Goal: Check status: Check status

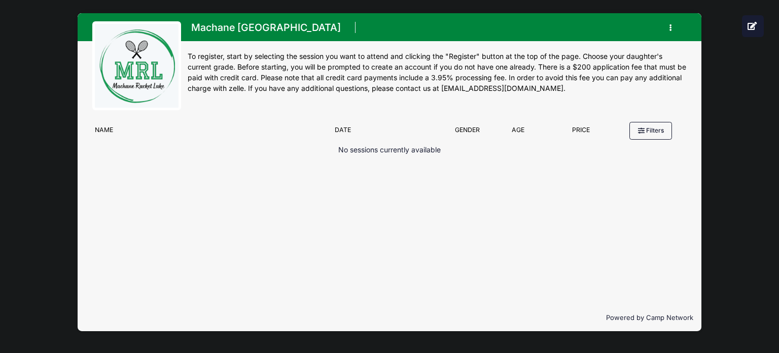
click at [670, 22] on button "button" at bounding box center [673, 28] width 27 height 18
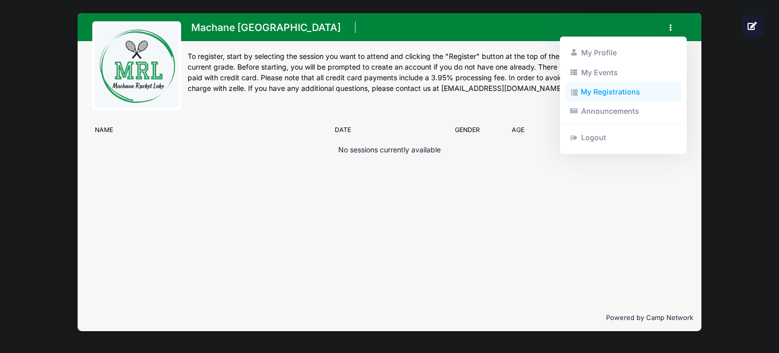
click at [620, 89] on link "My Registrations" at bounding box center [623, 91] width 117 height 19
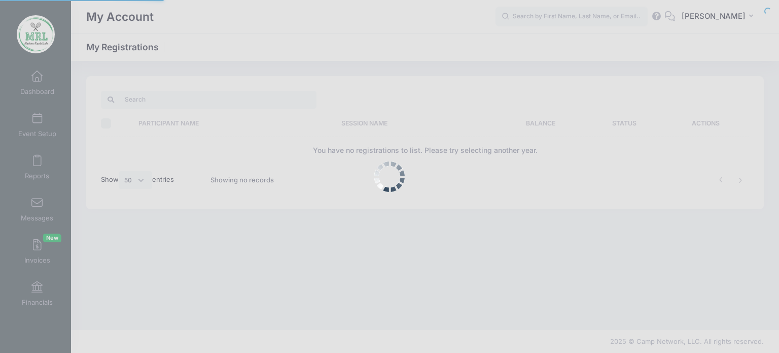
select select "50"
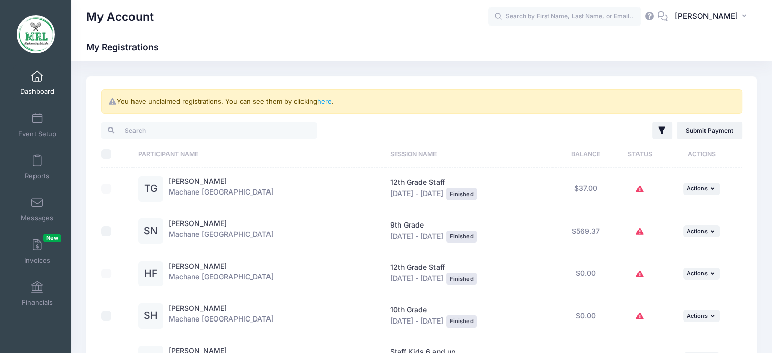
click at [37, 77] on span at bounding box center [37, 76] width 0 height 11
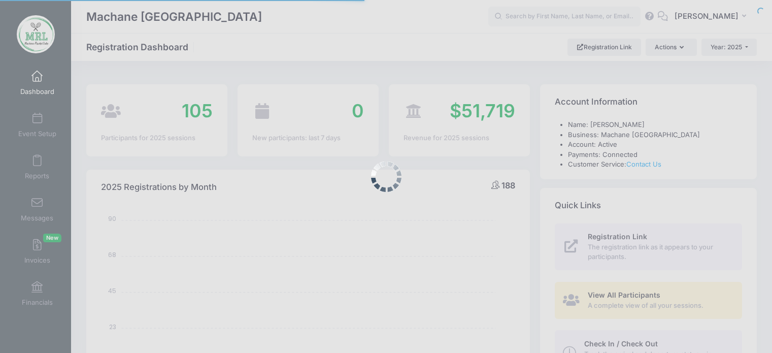
select select
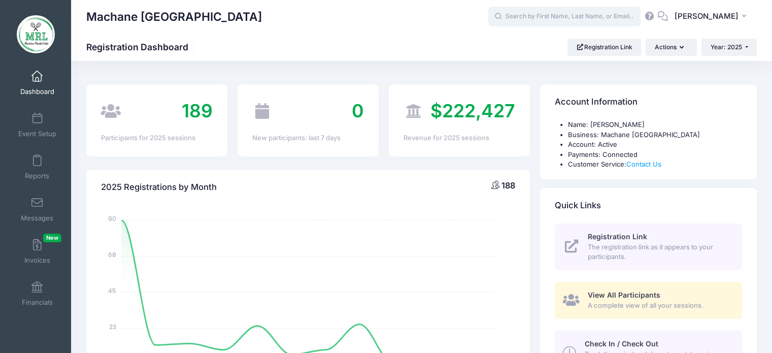
click at [550, 20] on input "text" at bounding box center [564, 17] width 152 height 20
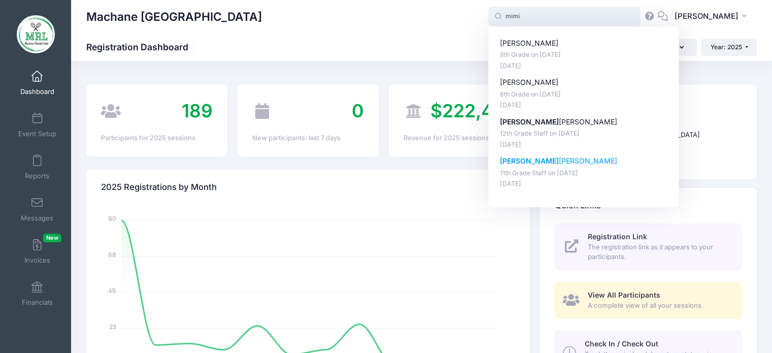
click at [521, 162] on p "Mimi Tenenbaum" at bounding box center [583, 161] width 167 height 11
type input "Mimi Tenenbaum (11th Grade Staff, Aug-14, 2025)"
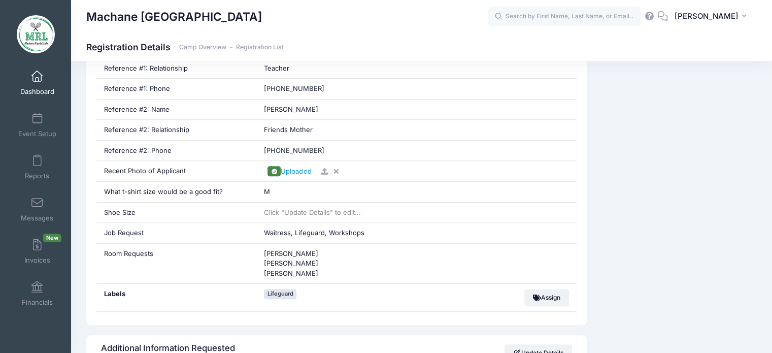
scroll to position [786, 0]
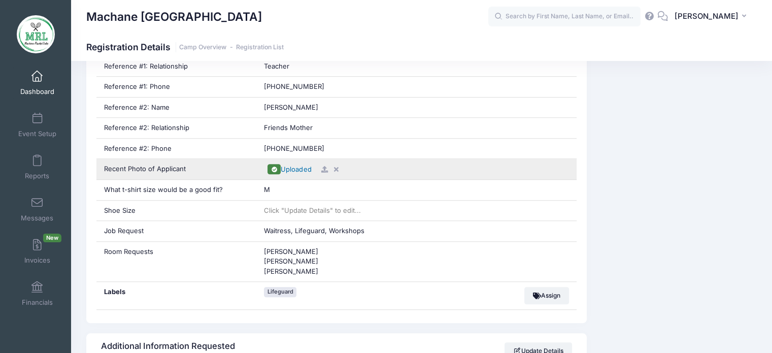
click at [301, 165] on span "Uploaded" at bounding box center [296, 169] width 30 height 8
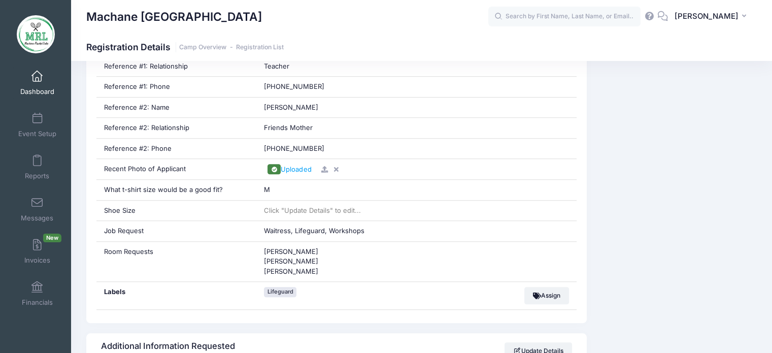
drag, startPoint x: 749, startPoint y: 0, endPoint x: 586, endPoint y: 41, distance: 168.5
click at [586, 41] on div "Machane Racket Lake Registration Details Camp Overview Registration List" at bounding box center [421, 47] width 701 height 14
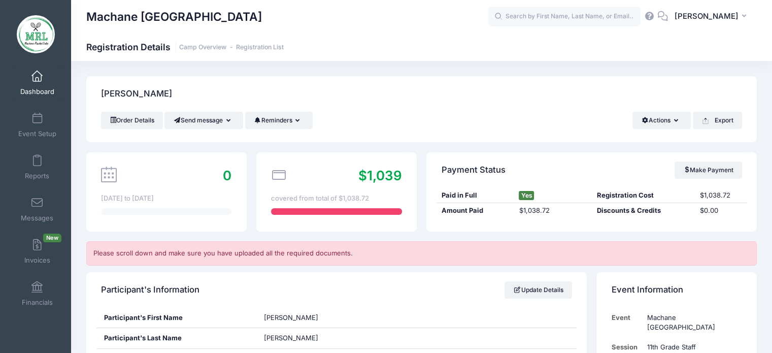
click at [37, 77] on span at bounding box center [37, 76] width 0 height 11
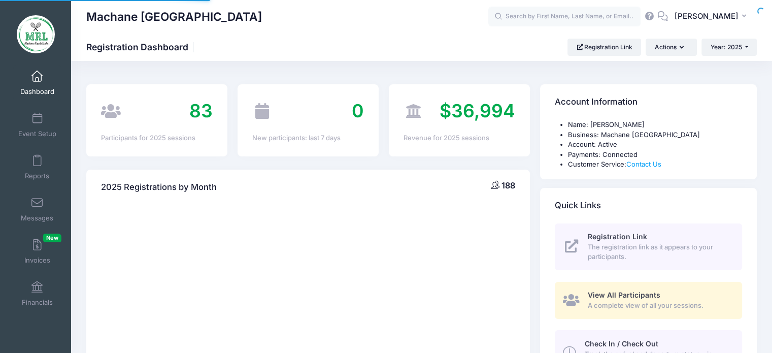
select select
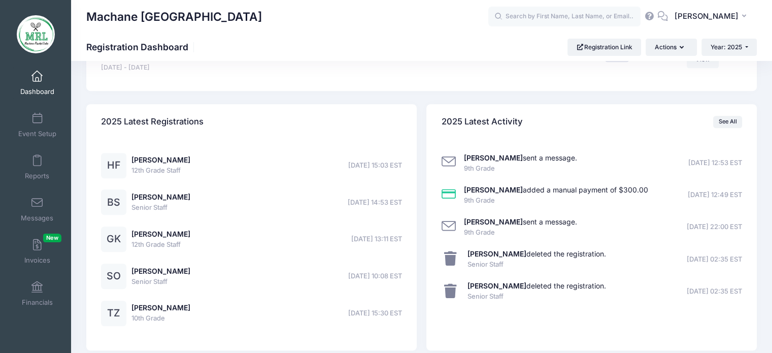
scroll to position [768, 0]
